Goal: Task Accomplishment & Management: Manage account settings

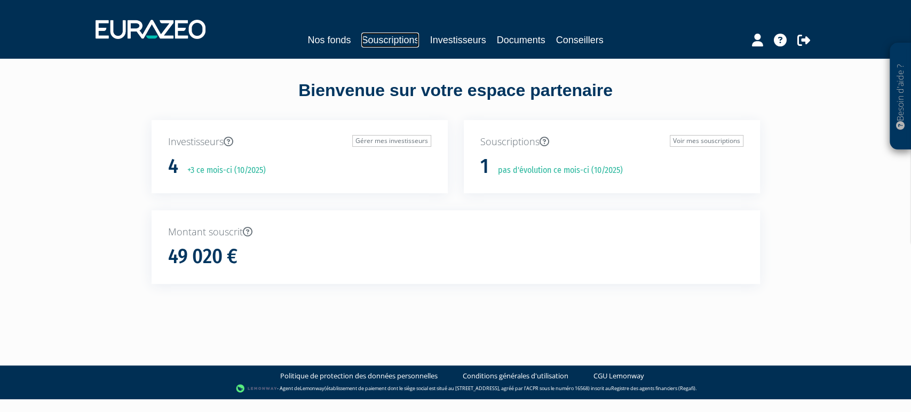
click at [372, 41] on link "Souscriptions" at bounding box center [390, 40] width 58 height 15
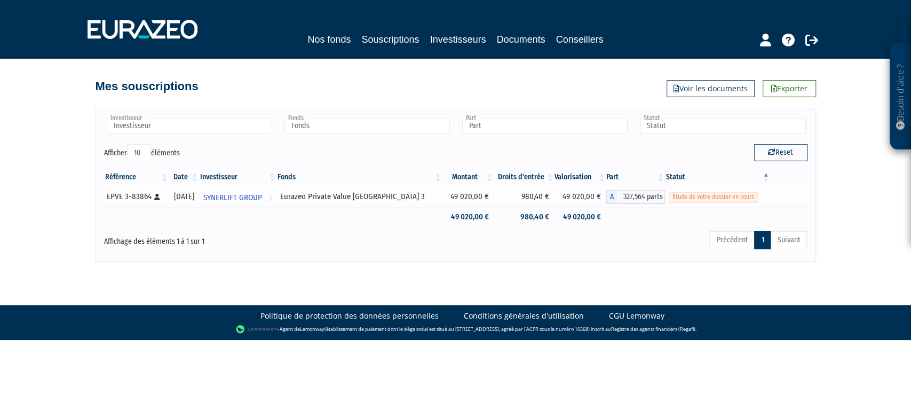
click at [139, 195] on div "EPVE 3-83864 [Français] Personne physique" at bounding box center [136, 196] width 59 height 11
copy div "83864"
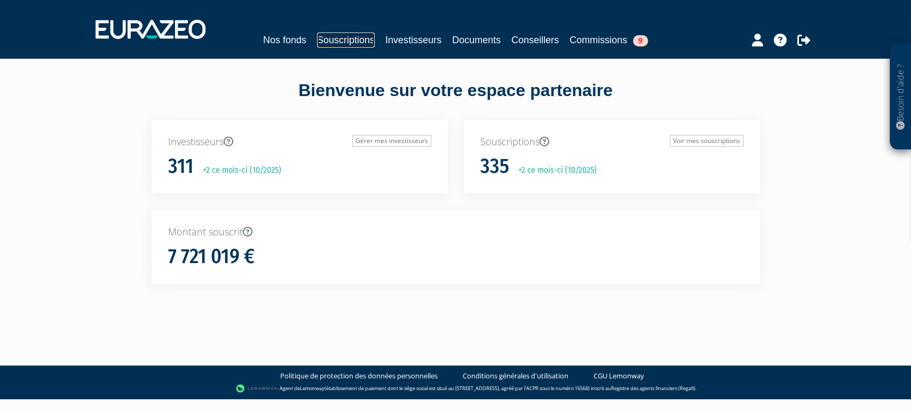
click at [317, 36] on link "Souscriptions" at bounding box center [346, 40] width 58 height 15
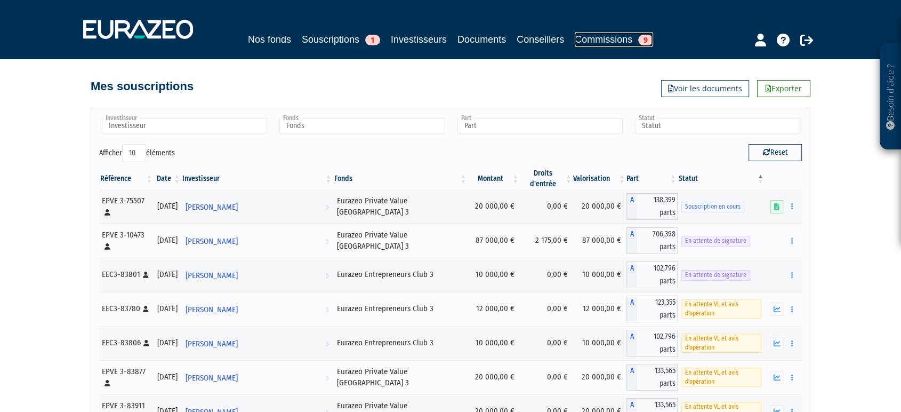
click at [624, 36] on link "Commissions 9" at bounding box center [614, 39] width 78 height 15
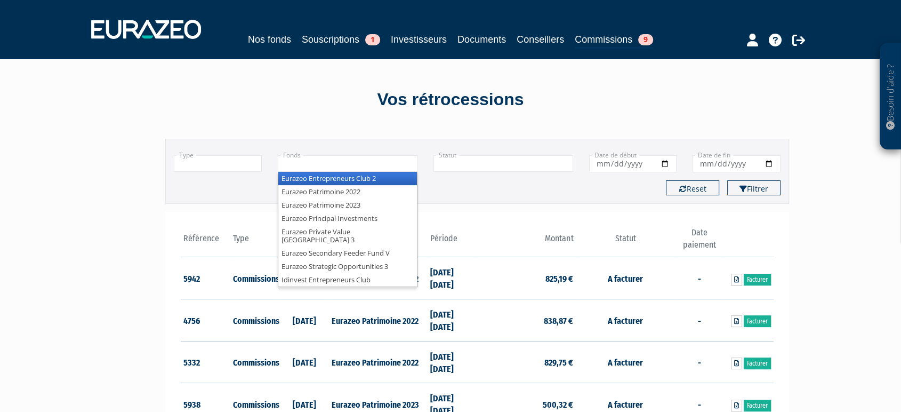
click at [358, 166] on input "text" at bounding box center [348, 163] width 140 height 17
type input "e"
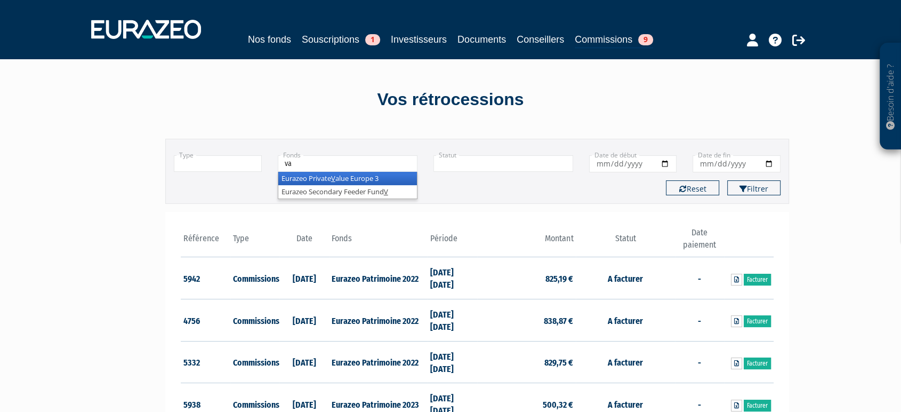
type input "val"
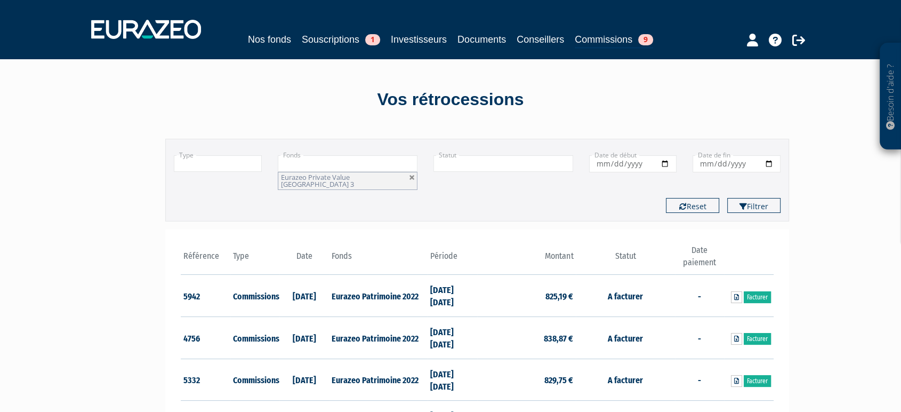
click at [728, 198] on button "Filtrer" at bounding box center [754, 205] width 53 height 15
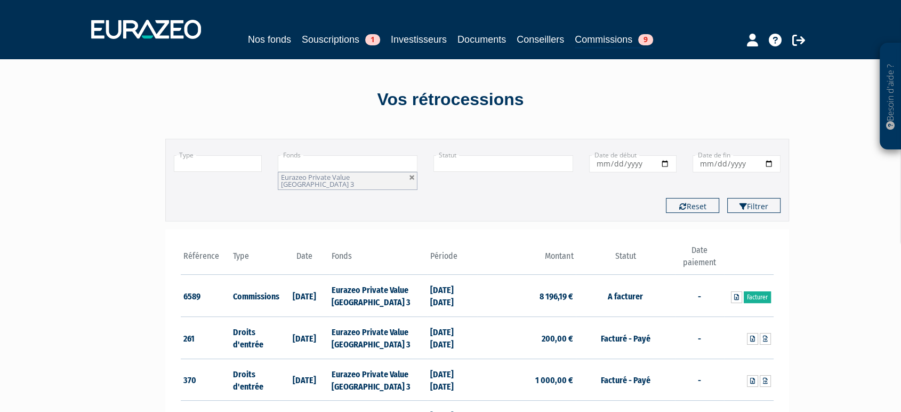
scroll to position [59, 0]
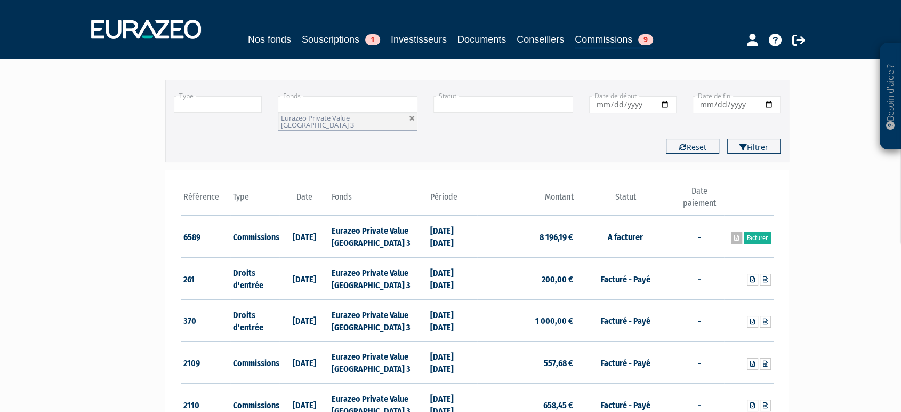
click at [732, 232] on link at bounding box center [736, 238] width 11 height 12
click at [446, 102] on input "text" at bounding box center [504, 104] width 140 height 17
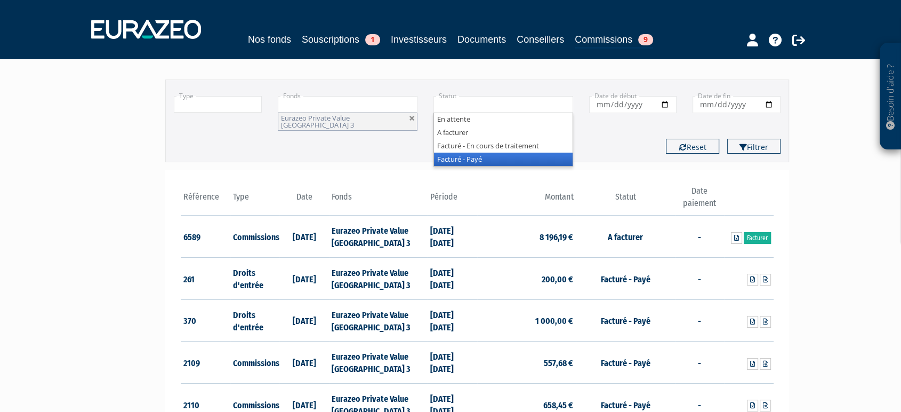
click at [473, 159] on li "Facturé - Payé" at bounding box center [503, 159] width 139 height 13
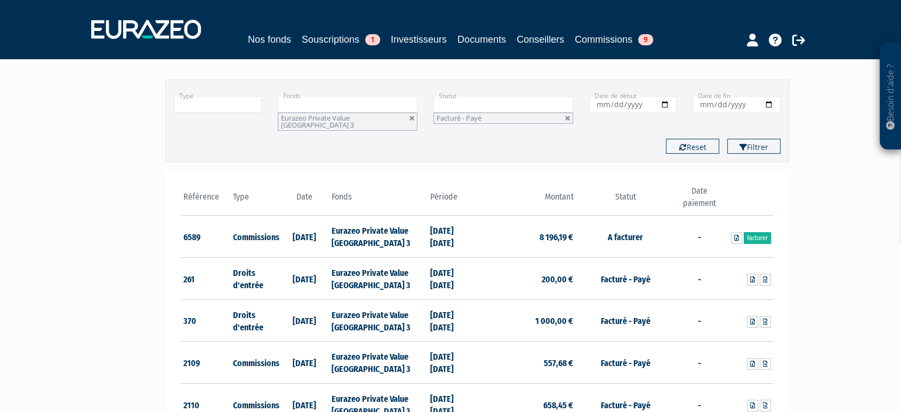
click at [730, 128] on div "Type Droits d'entrée Commissions + Fonds Eurazeo Entrepreneurs Club 2 Eurazeo P…" at bounding box center [477, 121] width 607 height 66
click at [740, 143] on icon "submit" at bounding box center [743, 146] width 7 height 7
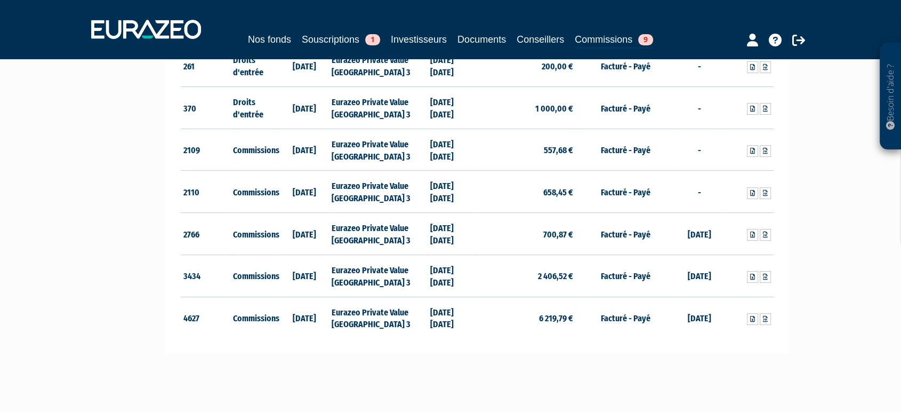
scroll to position [237, 0]
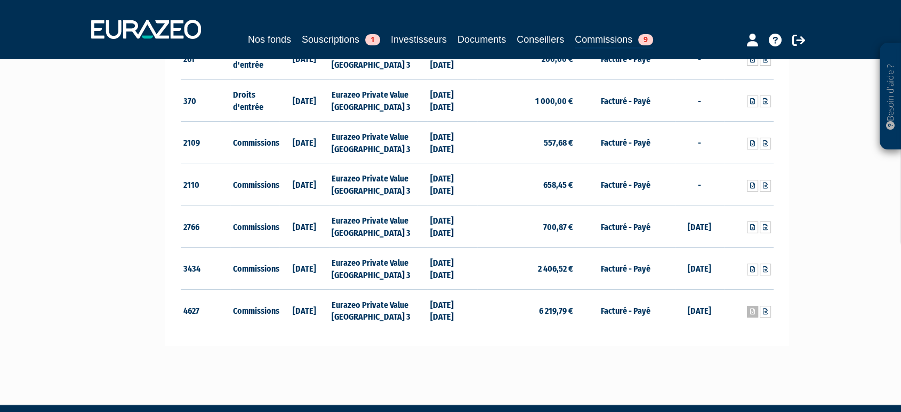
click at [755, 307] on link at bounding box center [752, 312] width 11 height 12
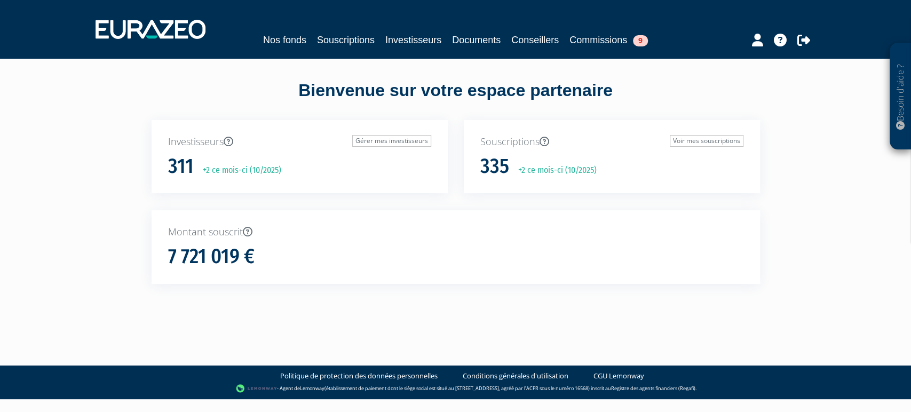
click at [337, 56] on nav "Nos fonds Souscriptions Investisseurs Documents Conseillers Commissions 9" at bounding box center [455, 29] width 911 height 59
click at [335, 43] on link "Souscriptions" at bounding box center [346, 40] width 58 height 15
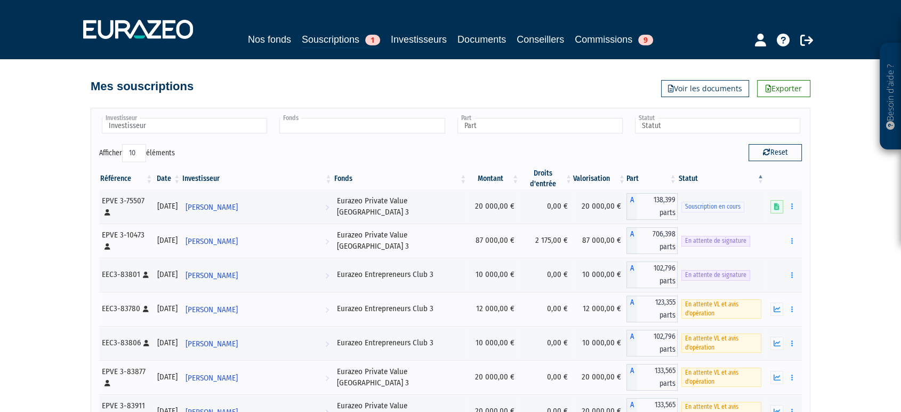
click at [349, 127] on input "text" at bounding box center [362, 125] width 165 height 15
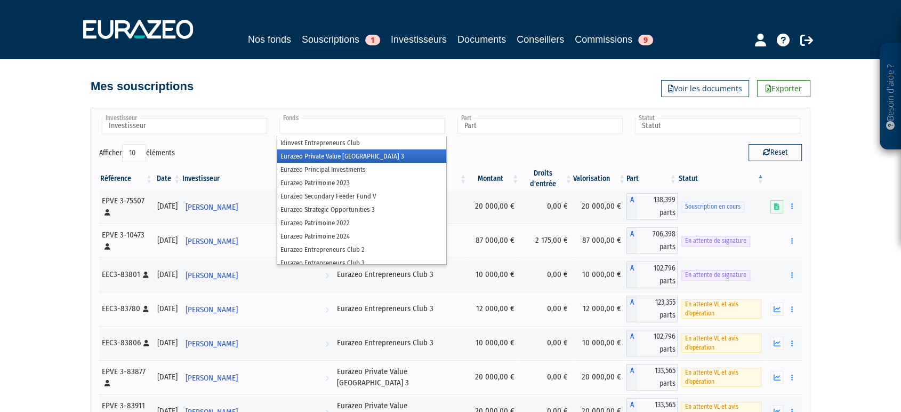
click at [352, 151] on li "Eurazeo Private Value [GEOGRAPHIC_DATA] 3" at bounding box center [361, 155] width 169 height 13
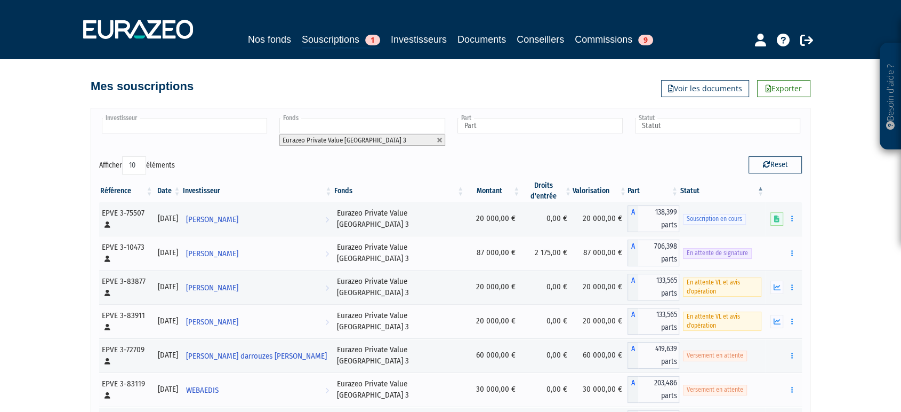
click at [227, 127] on input "text" at bounding box center [184, 125] width 165 height 15
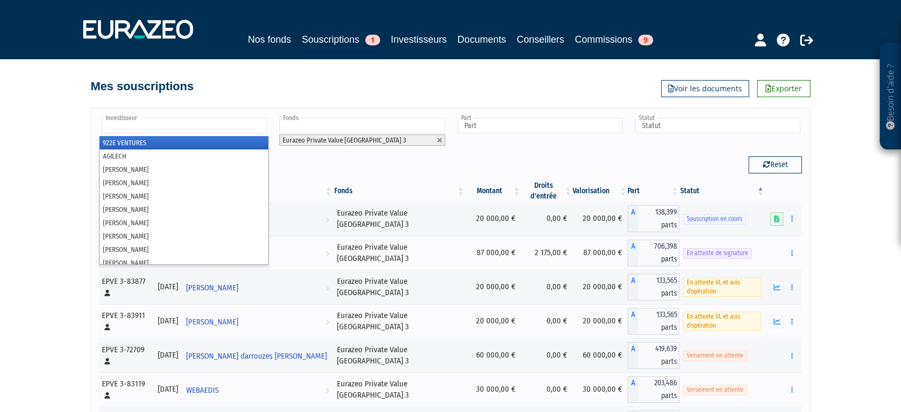
click at [409, 106] on div "Investisseur 922E VENTURES AGILECH [PERSON_NAME] [PERSON_NAME] [PERSON_NAME] [P…" at bounding box center [451, 347] width 608 height 500
type input "Investisseur"
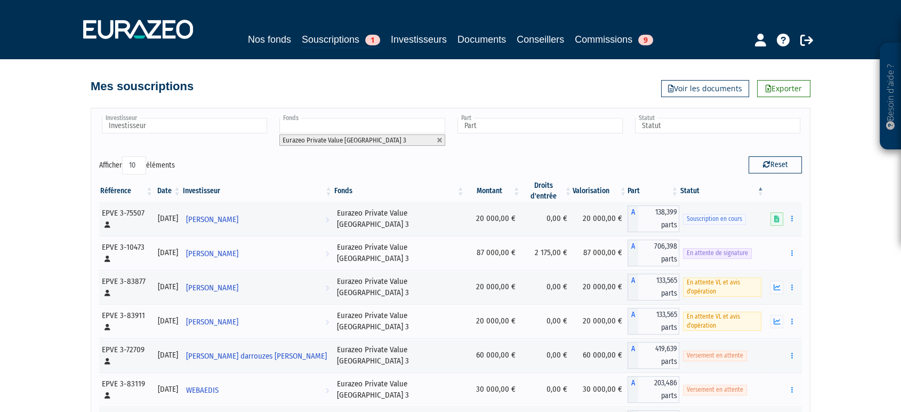
drag, startPoint x: 134, startPoint y: 161, endPoint x: 139, endPoint y: 167, distance: 7.6
click at [134, 161] on select "10 25 50 100" at bounding box center [134, 165] width 24 height 18
select select "100"
click at [124, 156] on select "10 25 50 100" at bounding box center [134, 165] width 24 height 18
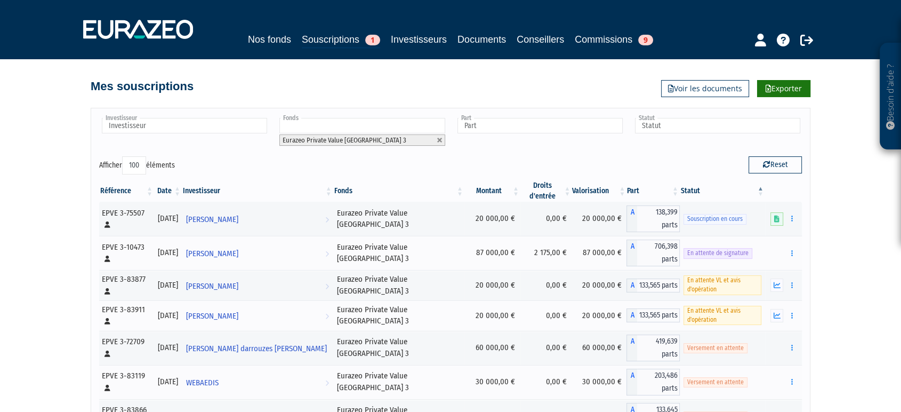
click at [784, 90] on link "Exporter" at bounding box center [783, 88] width 53 height 17
